Goal: Use online tool/utility: Utilize a website feature to perform a specific function

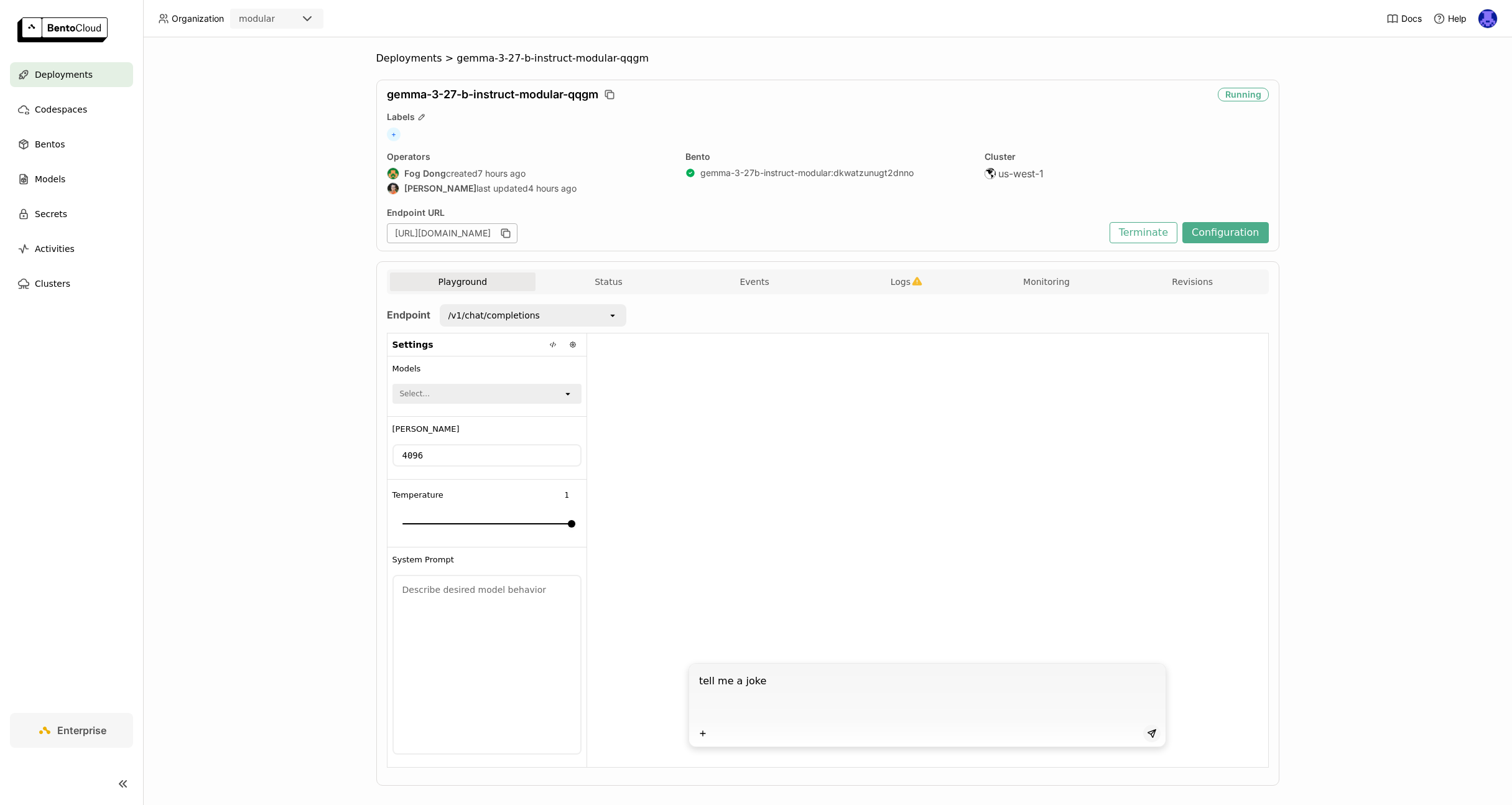
click at [1147, 732] on icon at bounding box center [1152, 733] width 10 height 10
click at [789, 690] on textarea at bounding box center [929, 696] width 459 height 57
click at [789, 685] on textarea at bounding box center [929, 696] width 459 height 57
type textarea "y"
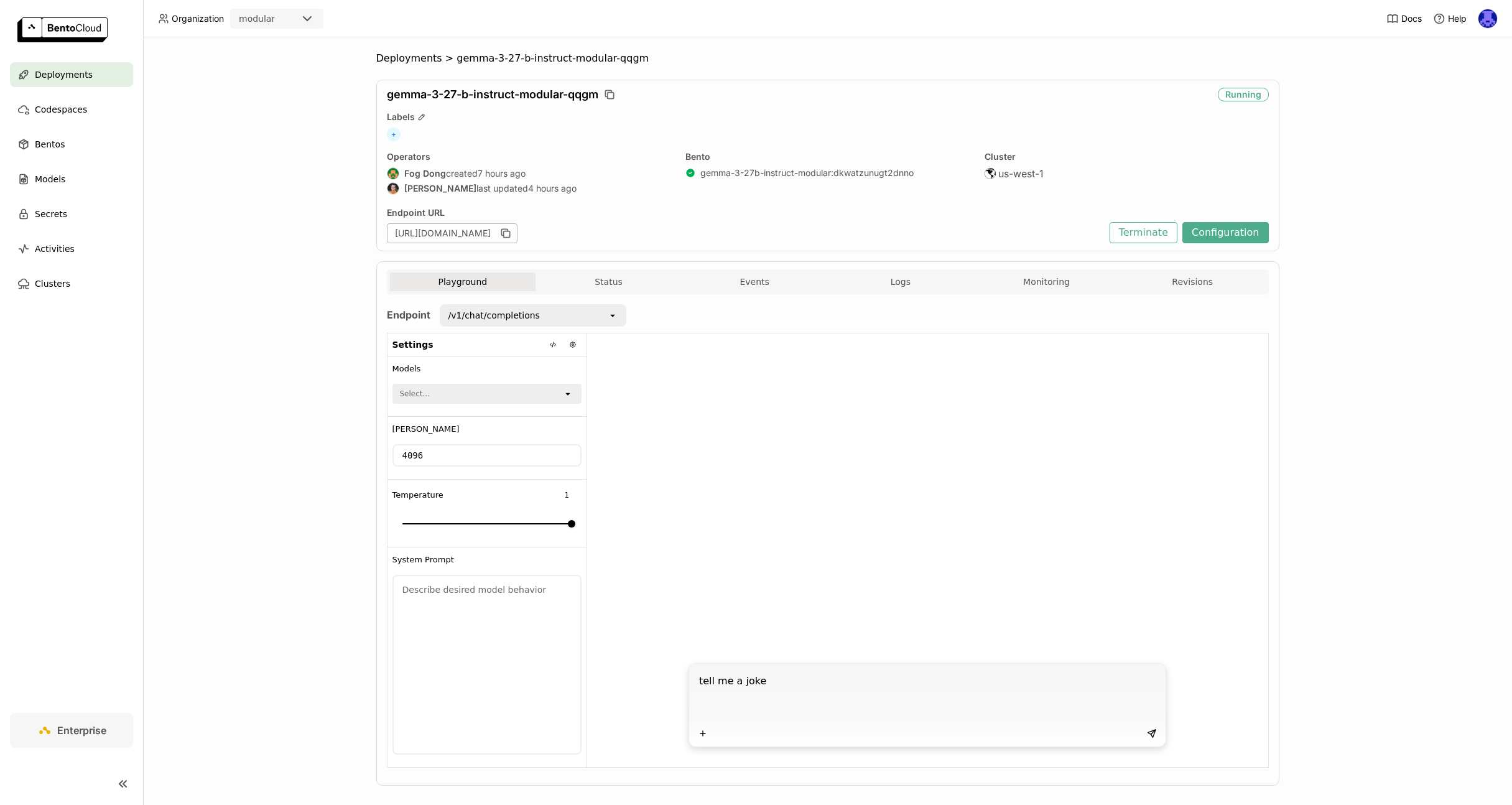
type textarea "tell me a joke"
click at [425, 60] on span "Deployments" at bounding box center [409, 59] width 66 height 13
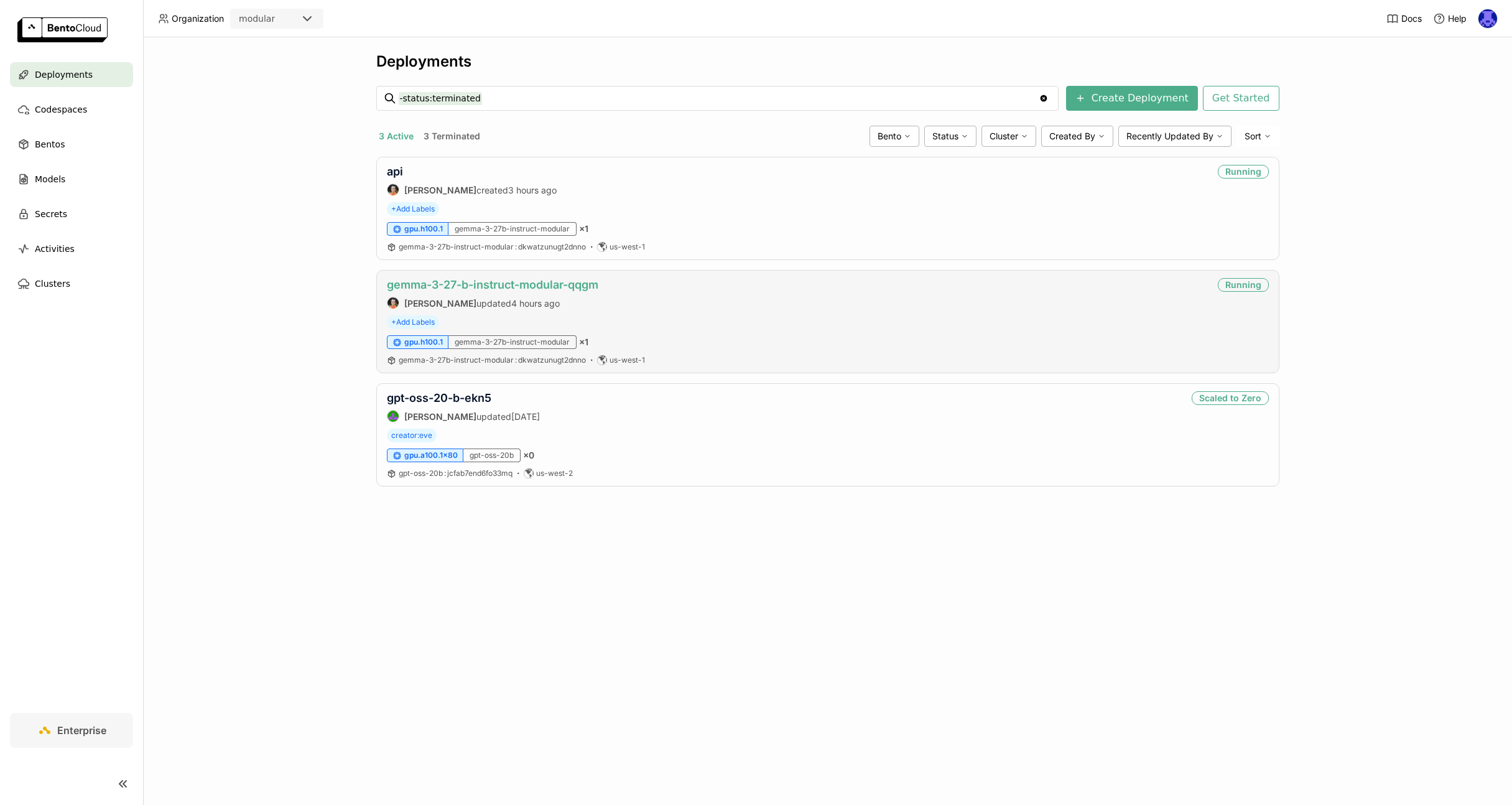
click at [551, 286] on link "gemma-3-27-b-instruct-modular-qqgm" at bounding box center [493, 284] width 212 height 13
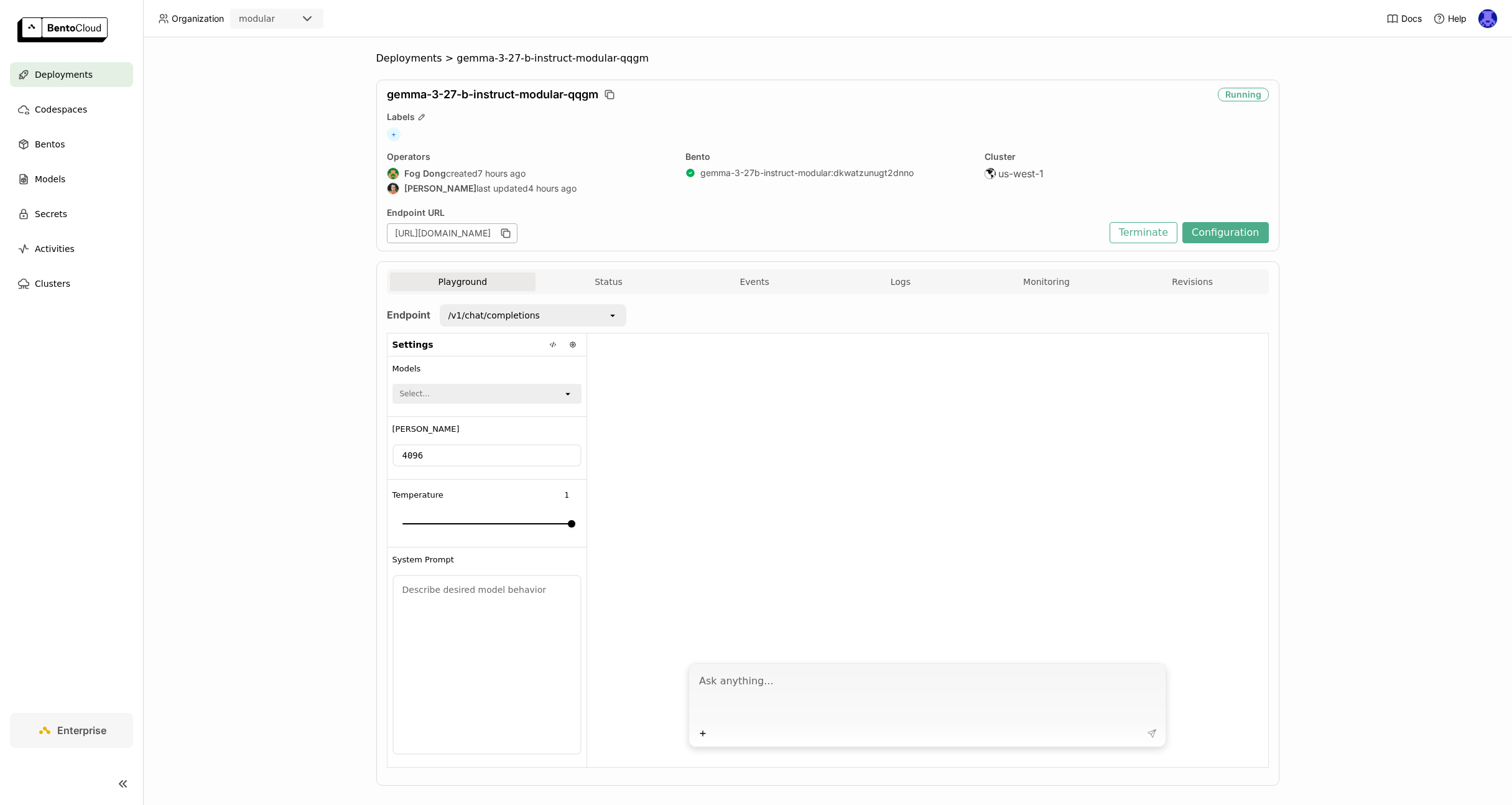
click at [802, 690] on textarea at bounding box center [929, 696] width 459 height 57
click at [759, 666] on div "Plus" at bounding box center [927, 705] width 478 height 84
click at [760, 683] on textarea at bounding box center [929, 696] width 459 height 57
type textarea "tell me a joke"
